Goal: Task Accomplishment & Management: Manage account settings

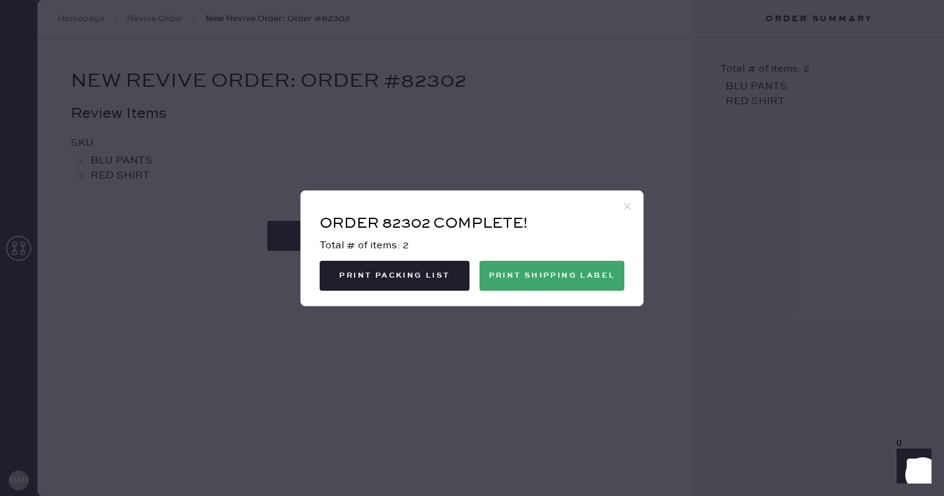
click at [627, 206] on use at bounding box center [627, 206] width 7 height 7
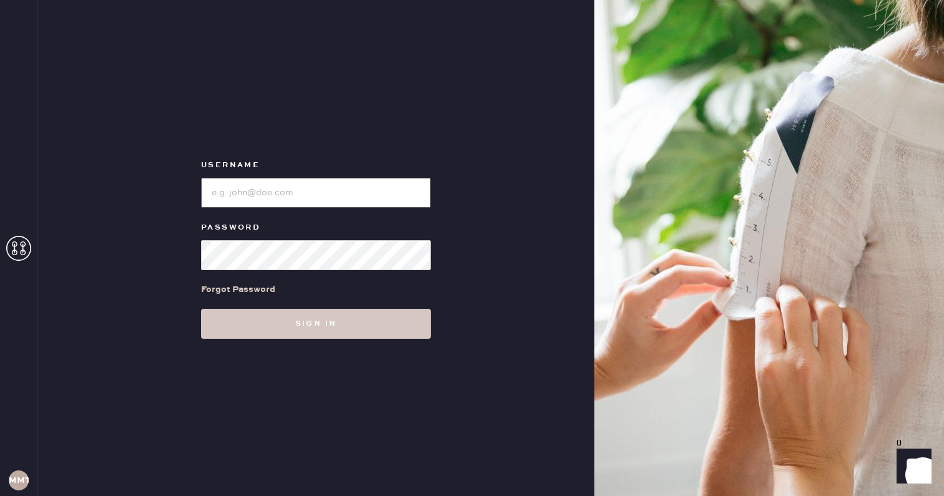
type input "[PERSON_NAME][EMAIL_ADDRESS][DOMAIN_NAME]"
click at [26, 476] on h3 "MMTA" at bounding box center [19, 480] width 20 height 9
